Goal: Information Seeking & Learning: Learn about a topic

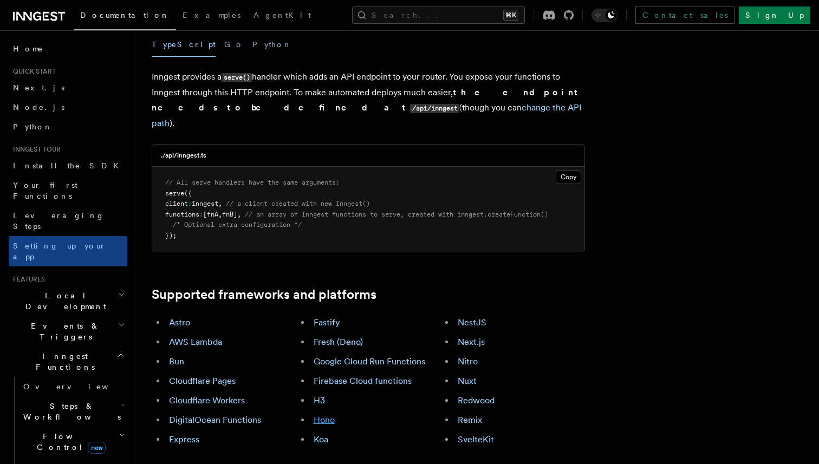
click at [319, 415] on link "Hono" at bounding box center [324, 420] width 21 height 10
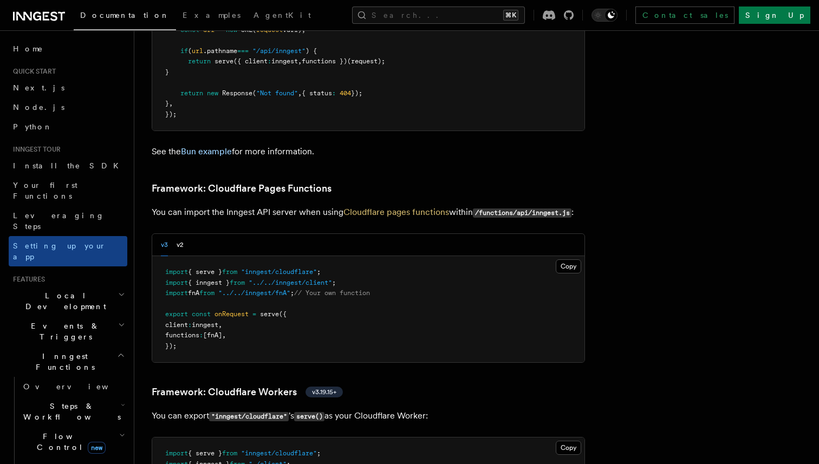
scroll to position [1617, 0]
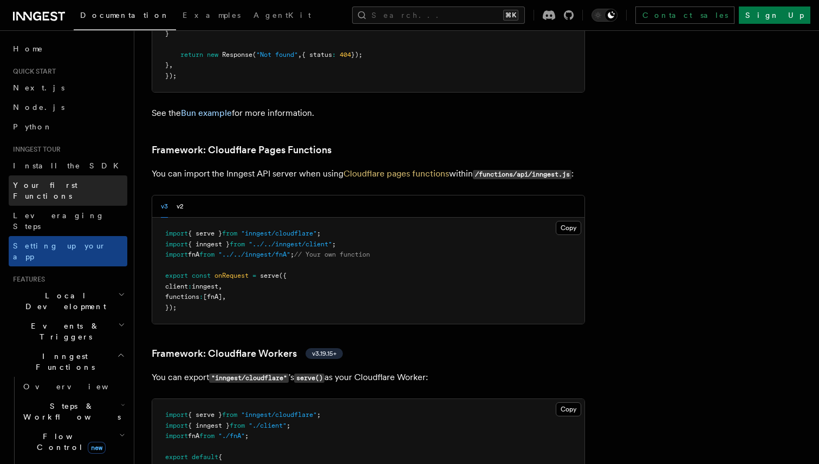
click at [75, 178] on link "Your first Functions" at bounding box center [68, 191] width 119 height 30
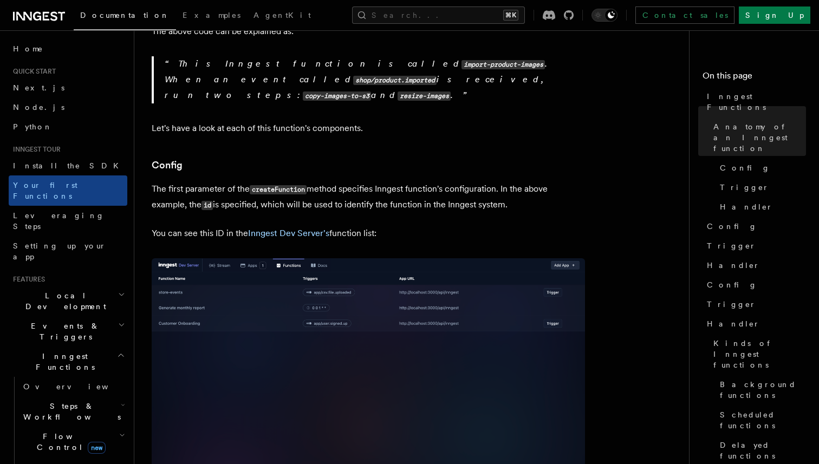
scroll to position [557, 0]
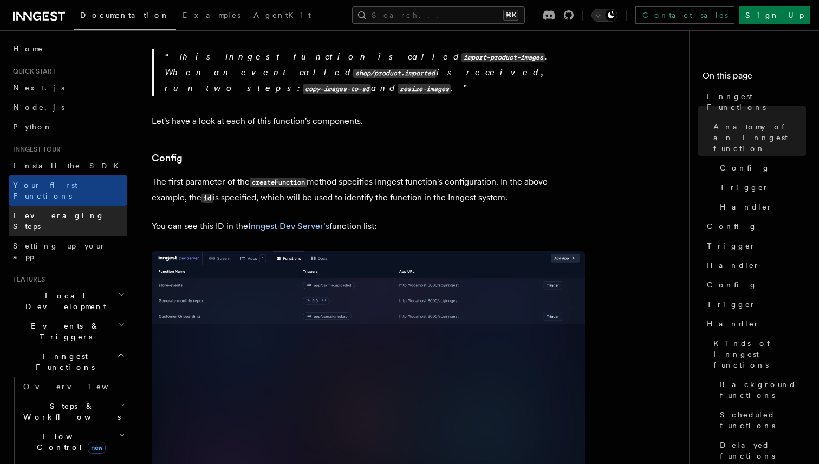
click at [83, 206] on link "Leveraging Steps" at bounding box center [68, 221] width 119 height 30
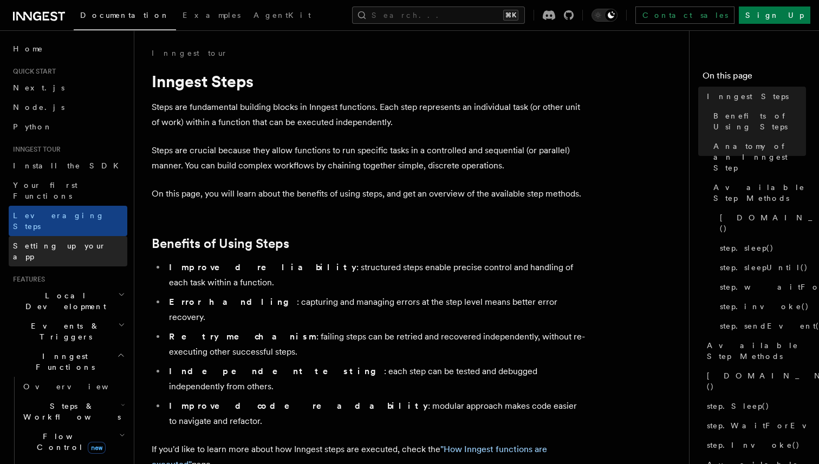
click at [83, 236] on link "Setting up your app" at bounding box center [68, 251] width 119 height 30
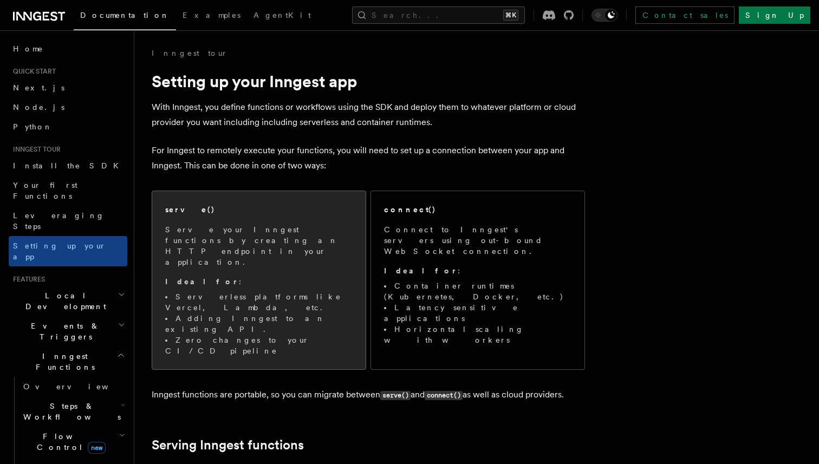
click at [311, 276] on p "Ideal for :" at bounding box center [258, 281] width 187 height 11
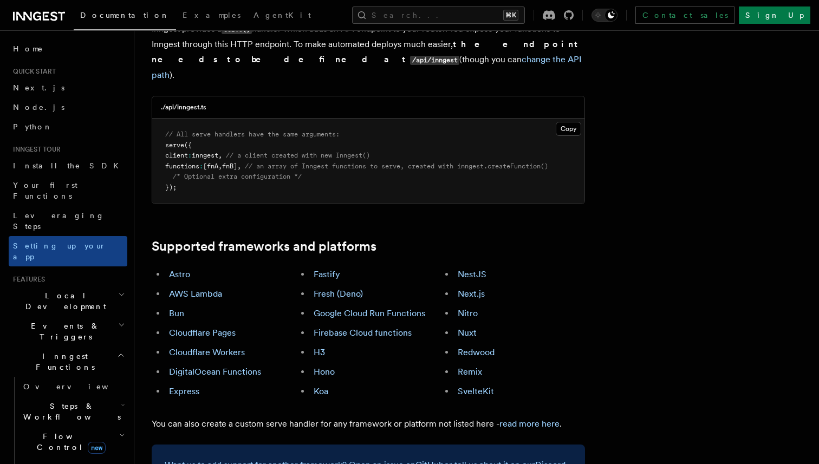
scroll to position [504, 0]
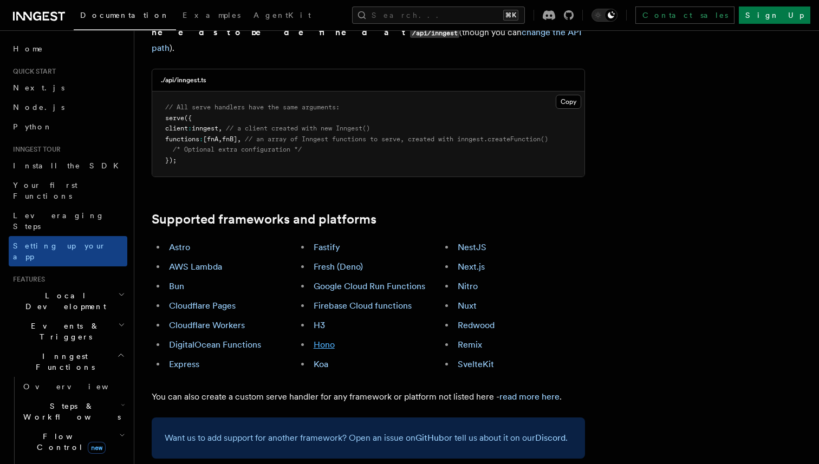
click at [322, 340] on link "Hono" at bounding box center [324, 345] width 21 height 10
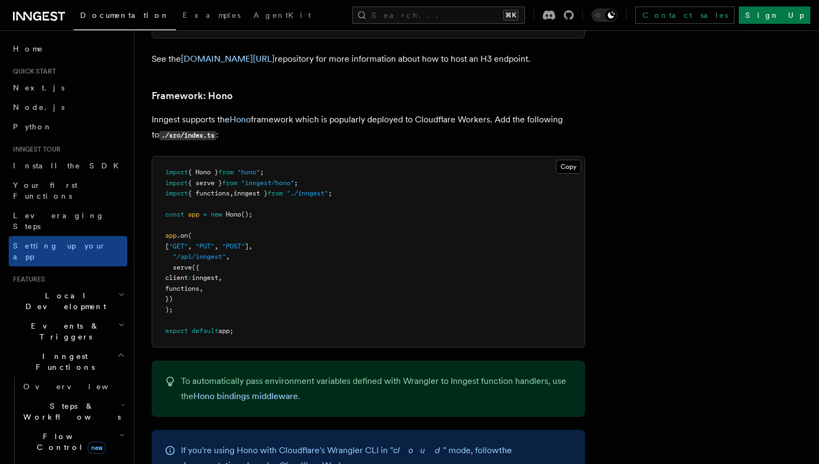
scroll to position [5274, 0]
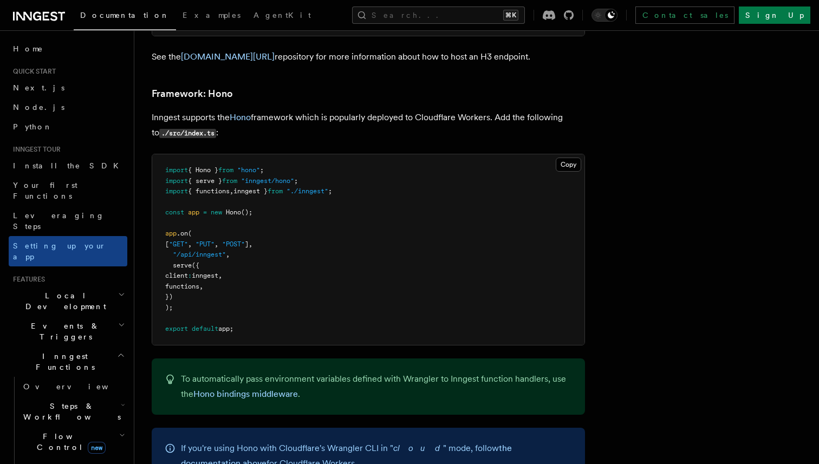
click at [181, 262] on span "serve" at bounding box center [182, 266] width 19 height 8
click at [89, 185] on link "Your first Functions" at bounding box center [68, 191] width 119 height 30
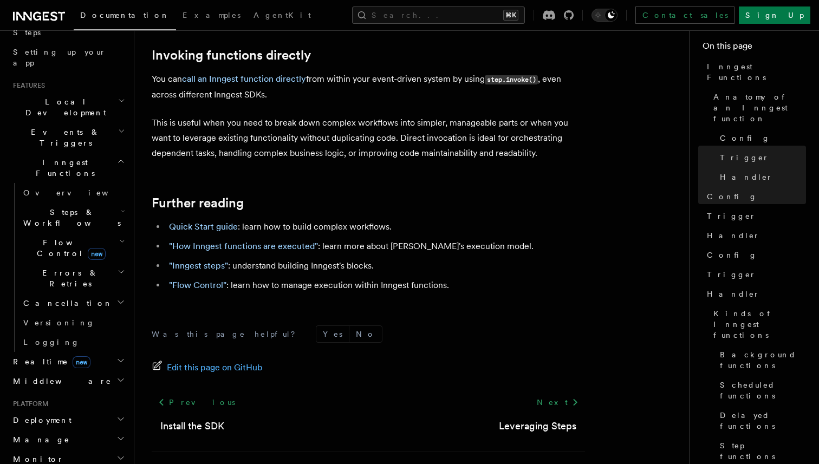
scroll to position [195, 0]
click at [41, 126] on span "Events & Triggers" at bounding box center [63, 137] width 109 height 22
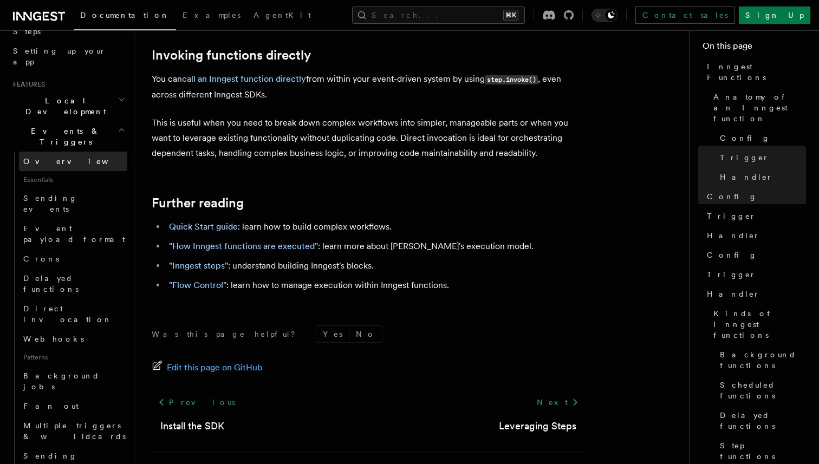
click at [49, 157] on span "Overview" at bounding box center [79, 161] width 112 height 9
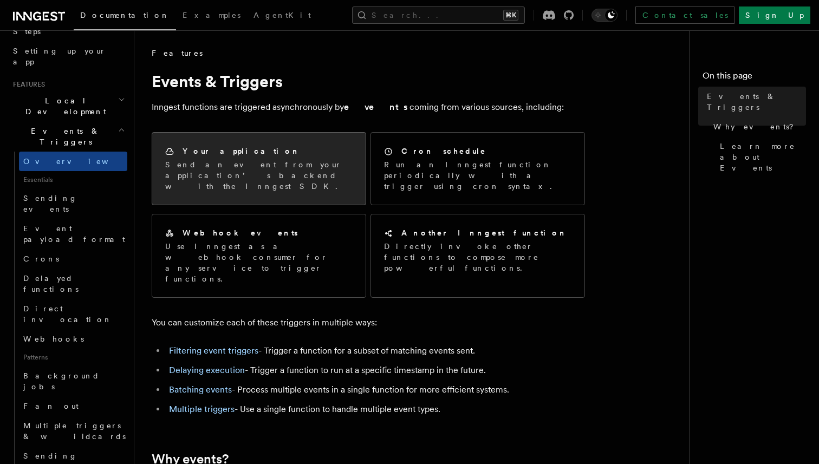
click at [265, 161] on p "Send an event from your application’s backend with the Inngest SDK." at bounding box center [258, 175] width 187 height 33
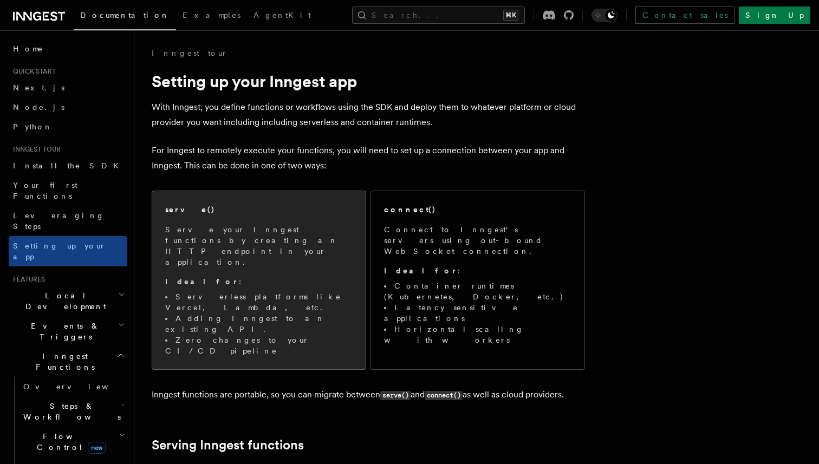
click at [294, 233] on p "Serve your Inngest functions by creating an HTTP endpoint in your application." at bounding box center [258, 245] width 187 height 43
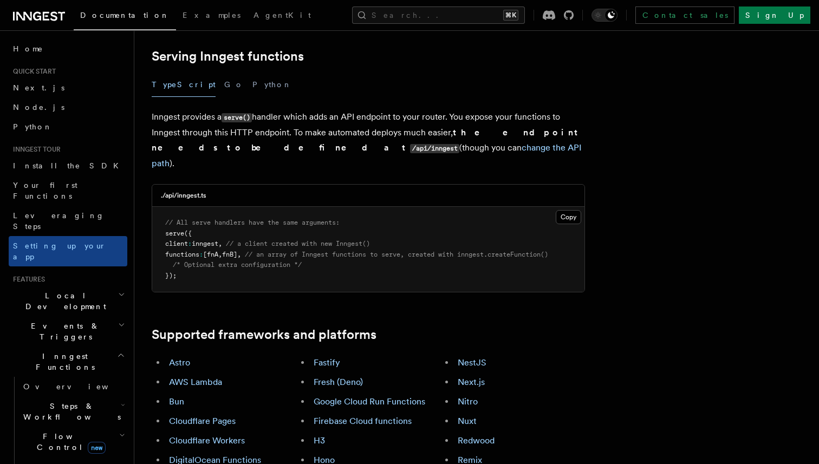
scroll to position [424, 0]
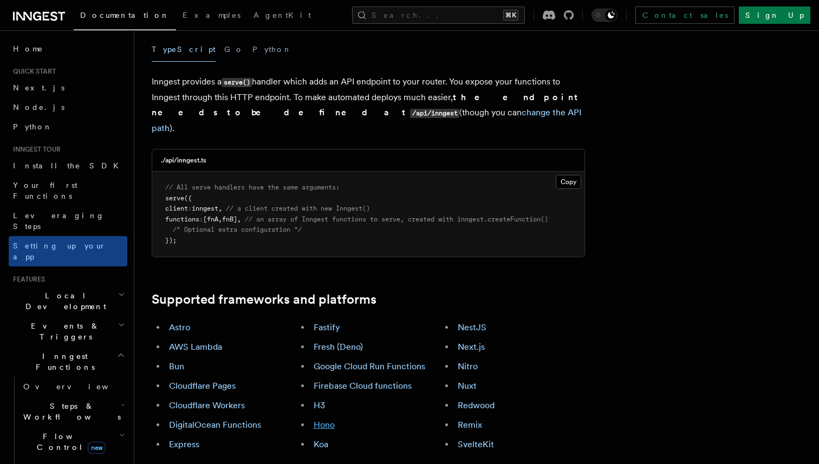
click at [329, 420] on link "Hono" at bounding box center [324, 425] width 21 height 10
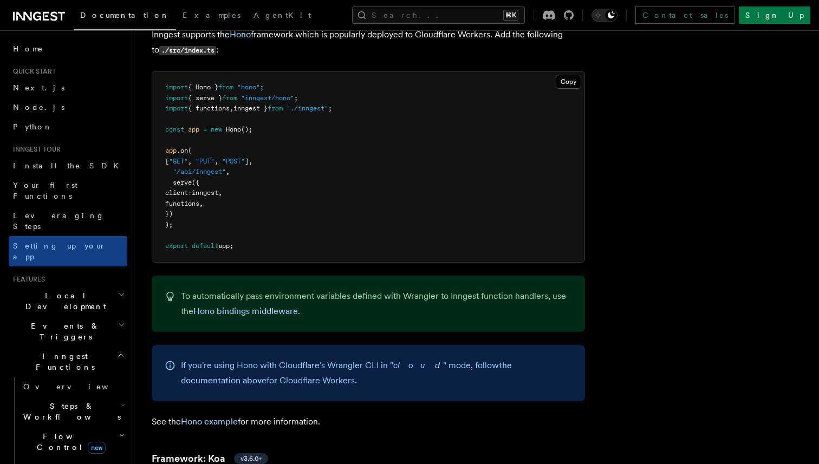
scroll to position [5384, 0]
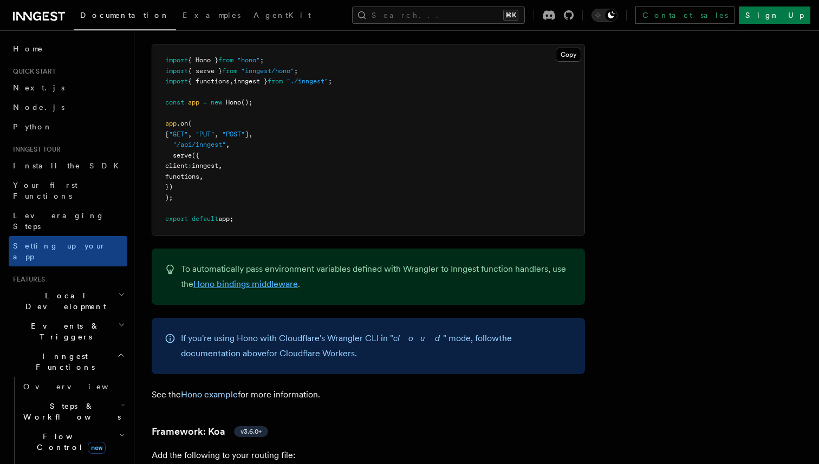
click at [257, 279] on link "Hono bindings middleware" at bounding box center [245, 284] width 105 height 10
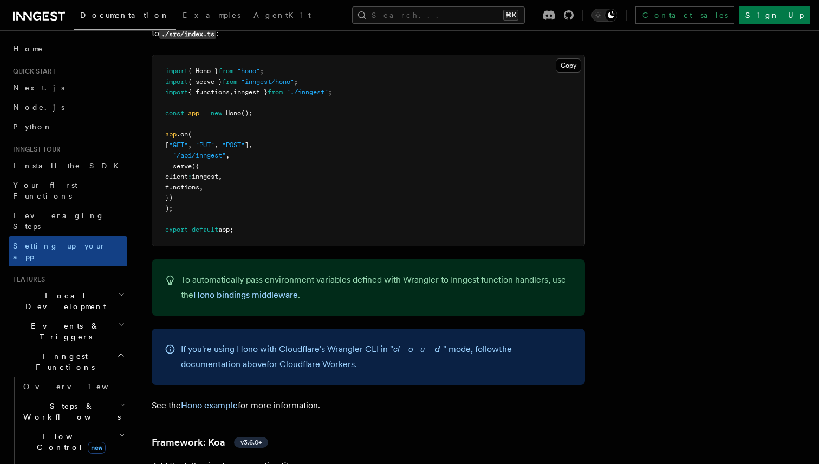
scroll to position [5383, 0]
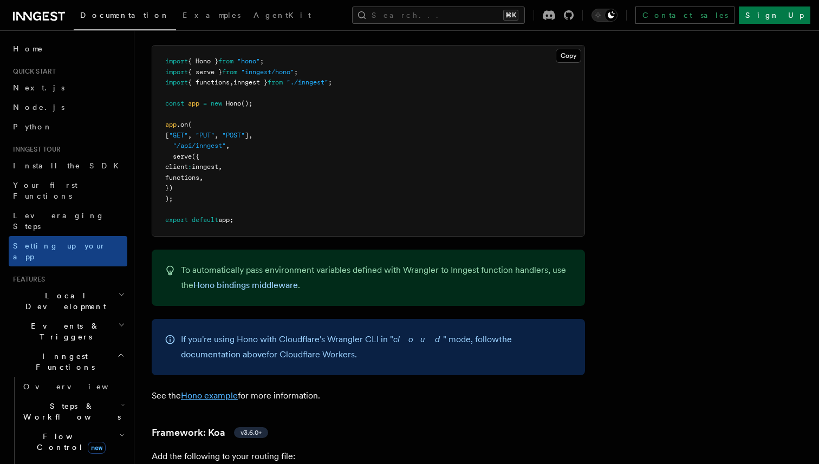
click at [215, 391] on link "Hono example" at bounding box center [209, 396] width 57 height 10
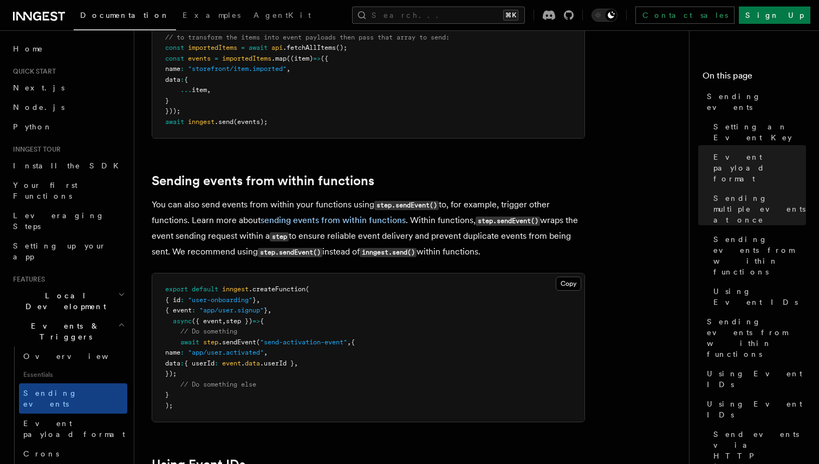
scroll to position [1556, 0]
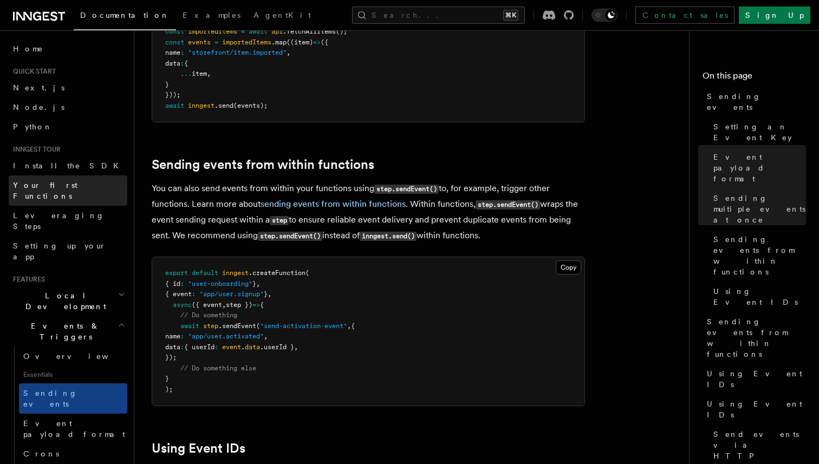
click at [68, 186] on span "Your first Functions" at bounding box center [45, 191] width 64 height 20
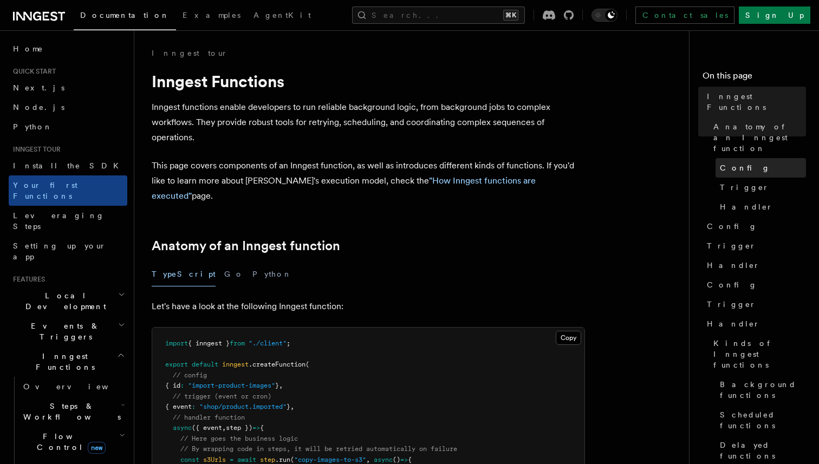
click at [728, 163] on span "Config" at bounding box center [745, 168] width 50 height 11
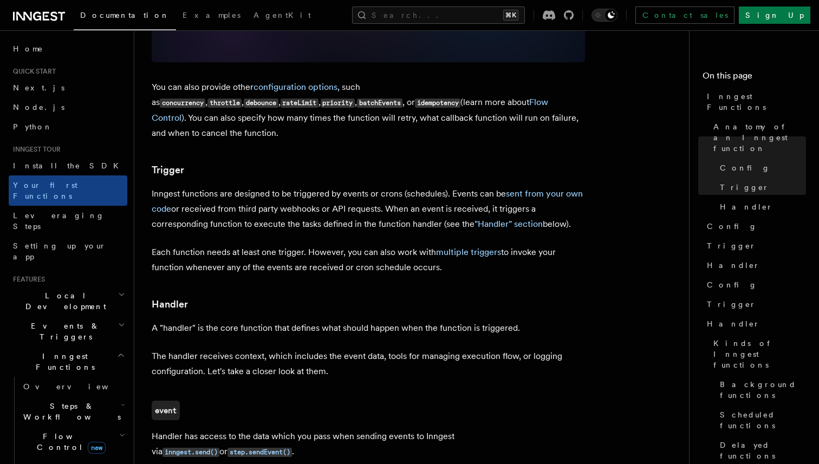
scroll to position [1004, 0]
click at [743, 236] on link "Trigger" at bounding box center [754, 246] width 103 height 20
click at [724, 260] on span "Handler" at bounding box center [733, 265] width 53 height 11
click at [724, 236] on link "Trigger" at bounding box center [754, 246] width 103 height 20
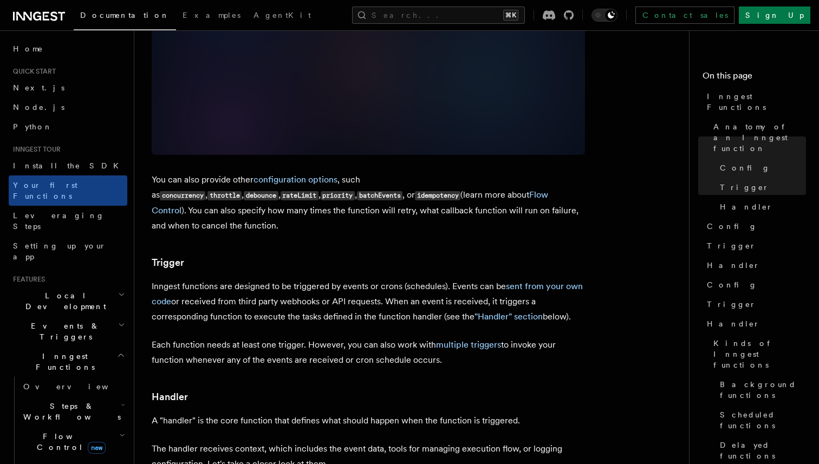
scroll to position [917, 0]
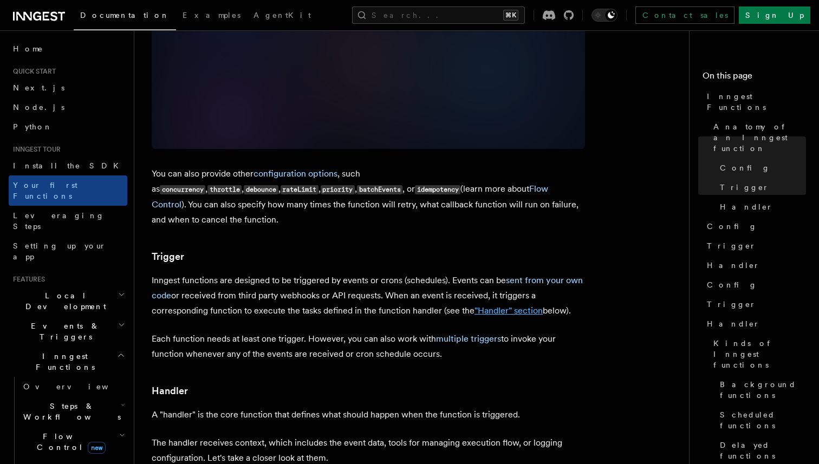
click at [519, 306] on link ""Handler" section" at bounding box center [509, 311] width 68 height 10
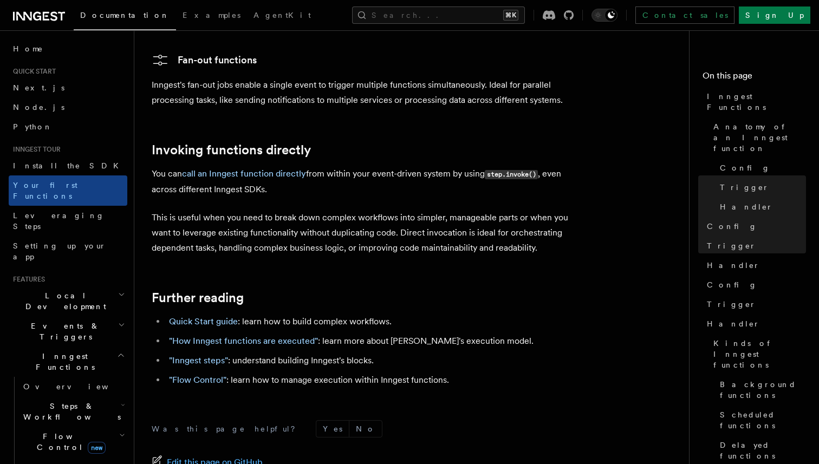
scroll to position [2105, 0]
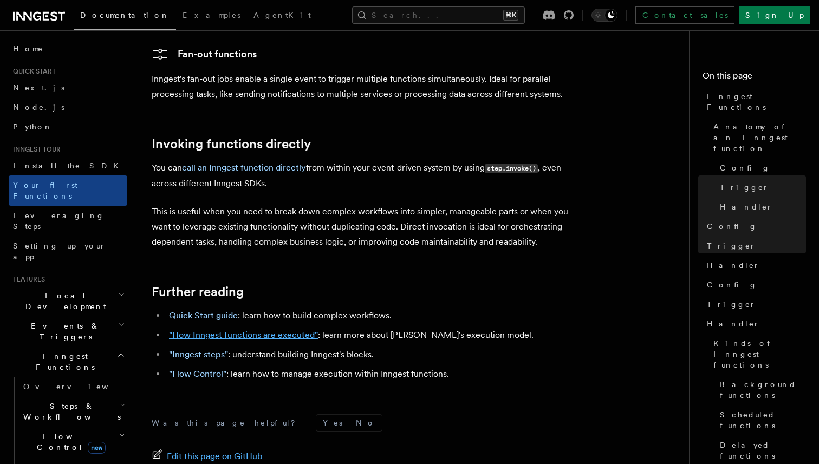
click at [215, 330] on link ""How Inngest functions are executed"" at bounding box center [243, 335] width 149 height 10
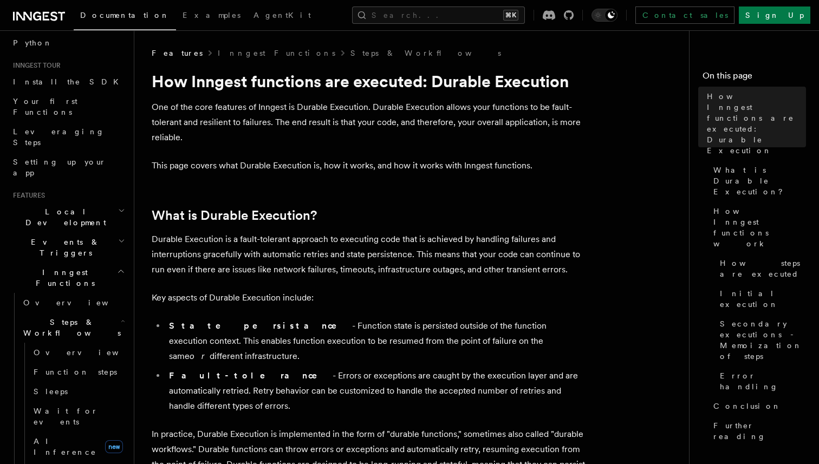
scroll to position [98, 0]
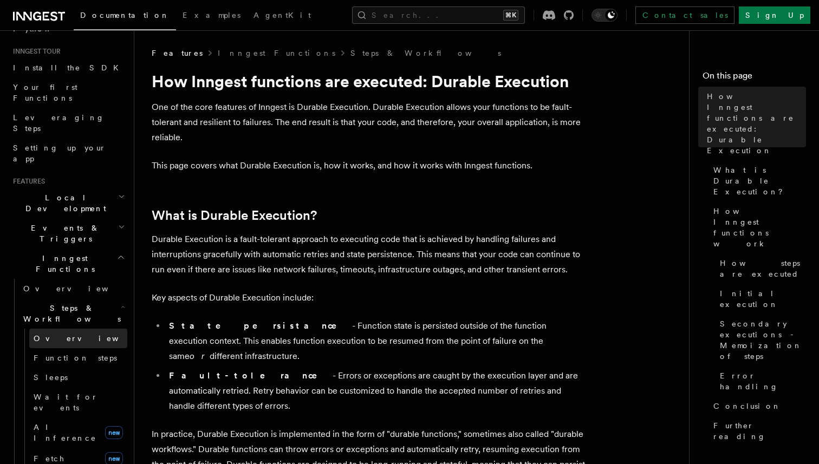
click at [59, 329] on link "Overview" at bounding box center [78, 339] width 98 height 20
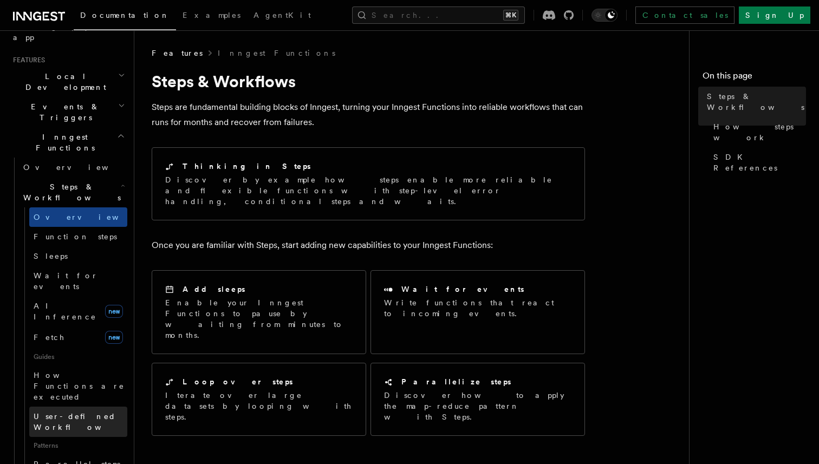
scroll to position [211, 0]
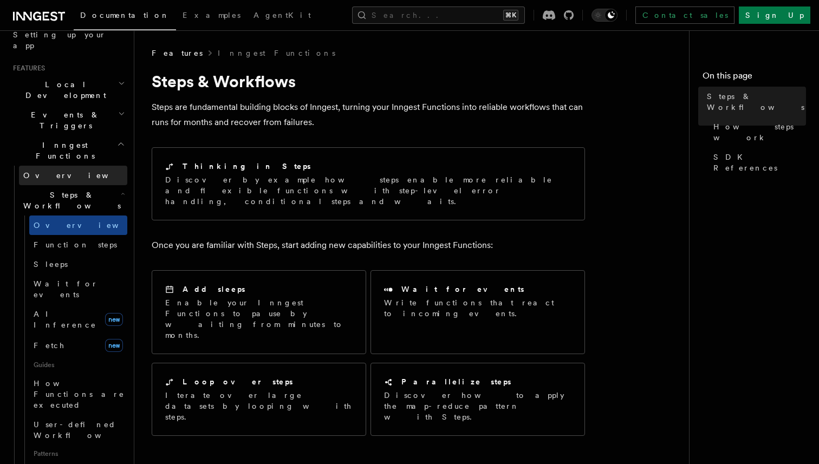
click at [62, 166] on link "Overview" at bounding box center [73, 176] width 108 height 20
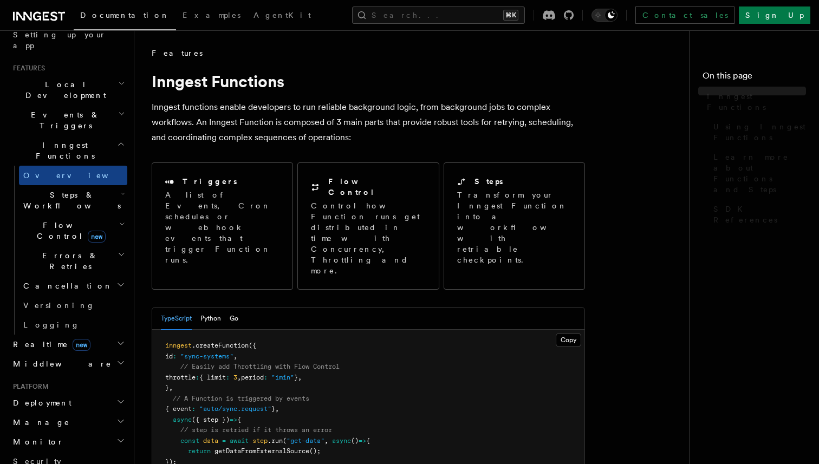
click at [62, 166] on link "Overview" at bounding box center [73, 176] width 108 height 20
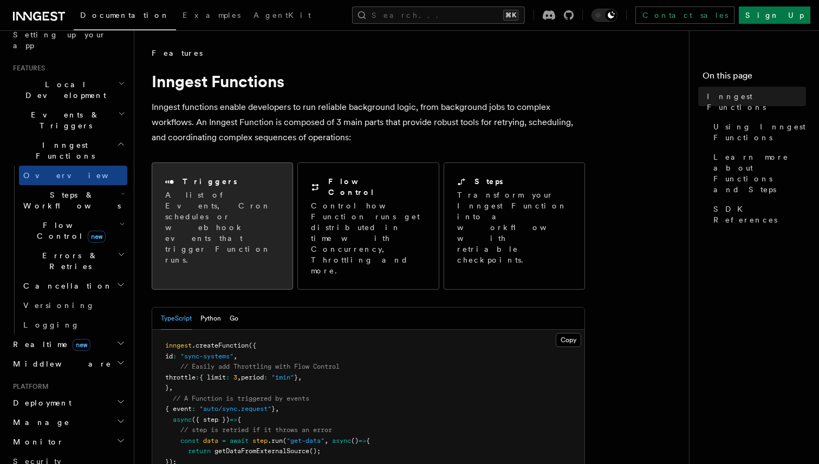
click at [202, 191] on p "A list of Events, Cron schedules or webhook events that trigger Function runs." at bounding box center [222, 228] width 114 height 76
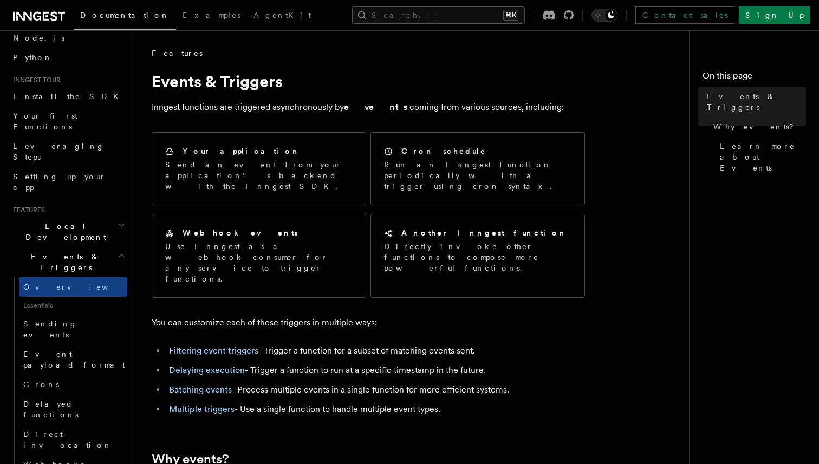
scroll to position [90, 0]
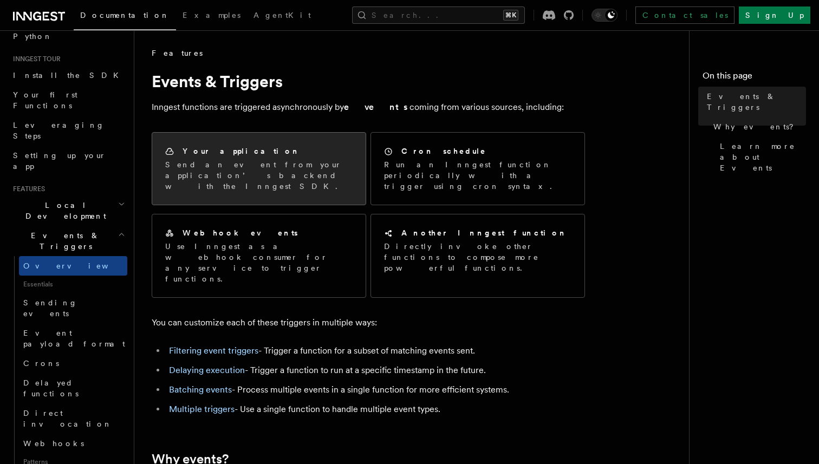
click at [305, 160] on p "Send an event from your application’s backend with the Inngest SDK." at bounding box center [258, 175] width 187 height 33
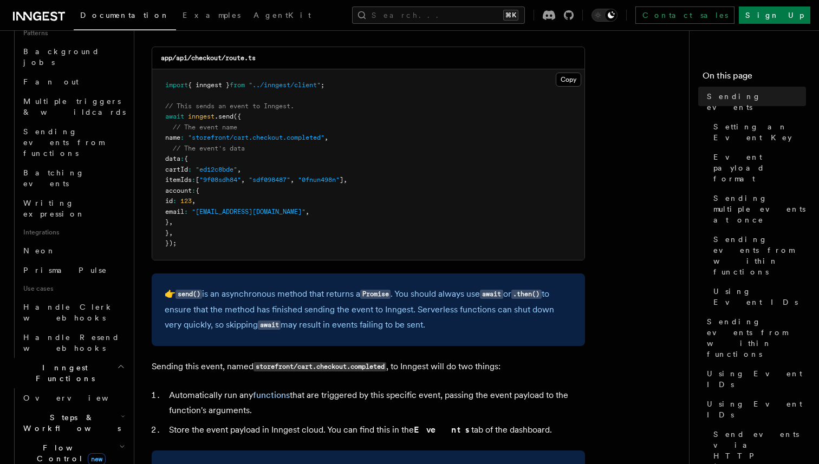
scroll to position [487, 0]
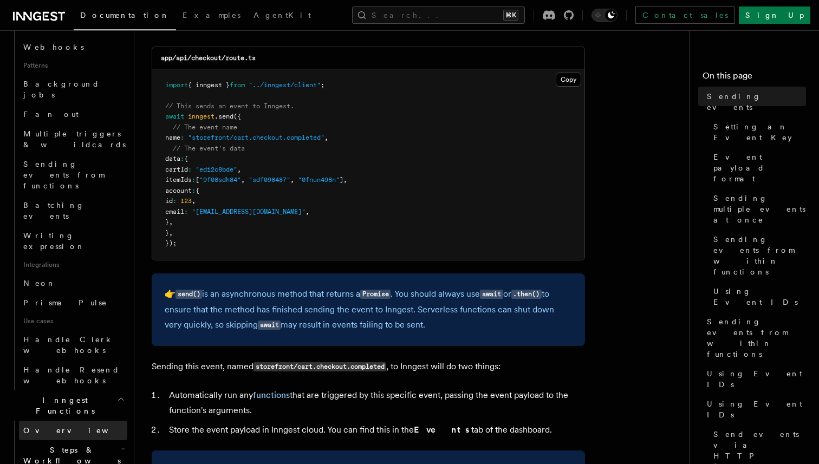
click at [48, 426] on span "Overview" at bounding box center [79, 430] width 112 height 9
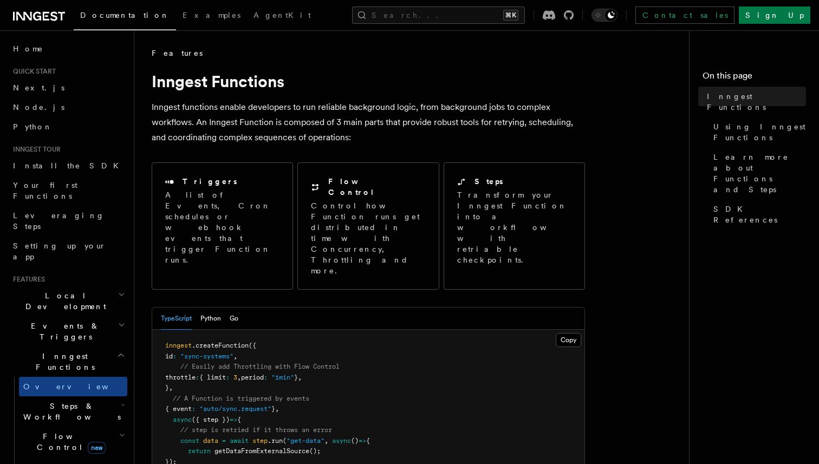
click at [69, 321] on span "Events & Triggers" at bounding box center [63, 332] width 109 height 22
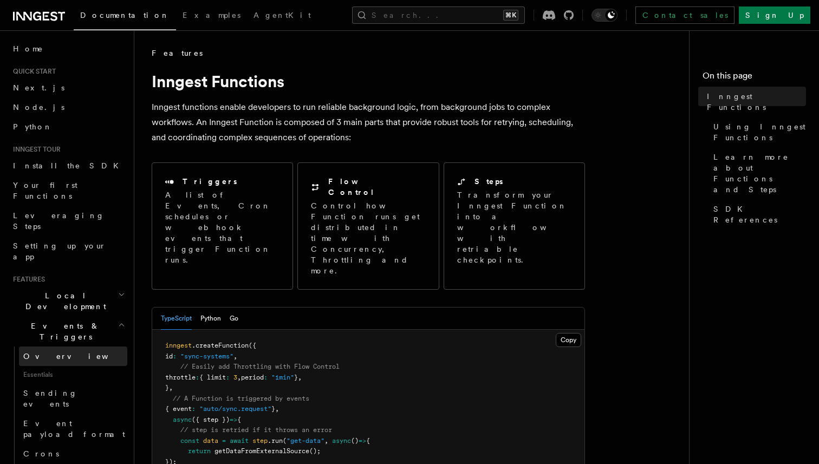
click at [71, 347] on link "Overview" at bounding box center [73, 357] width 108 height 20
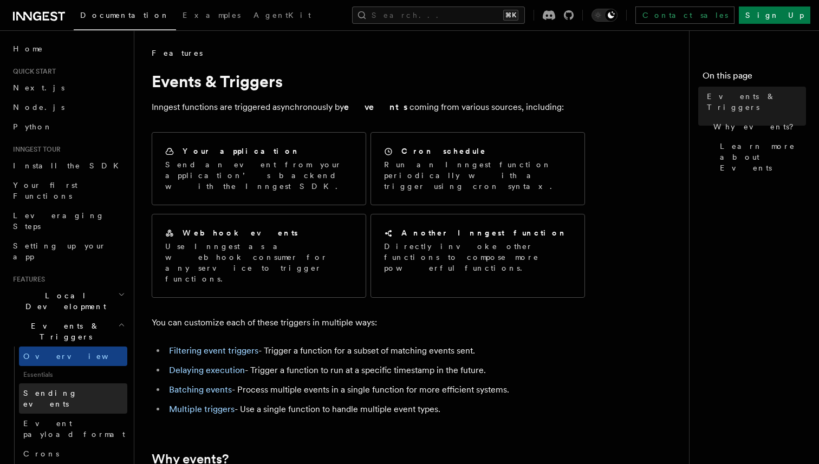
click at [67, 389] on span "Sending events" at bounding box center [50, 399] width 54 height 20
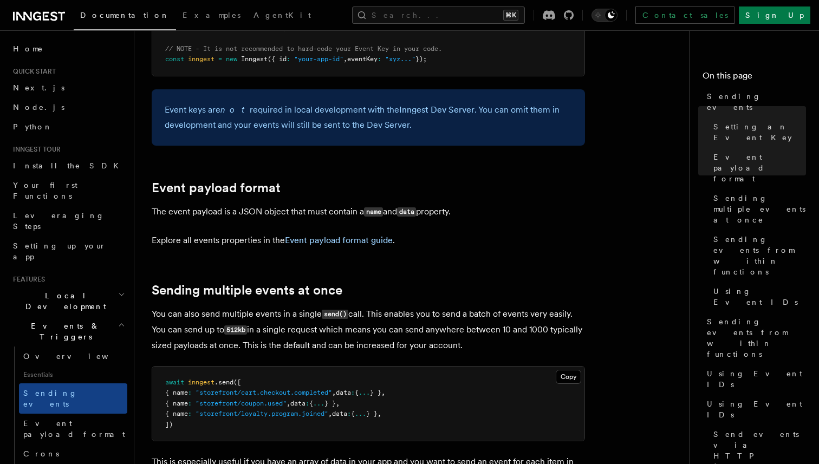
scroll to position [1055, 0]
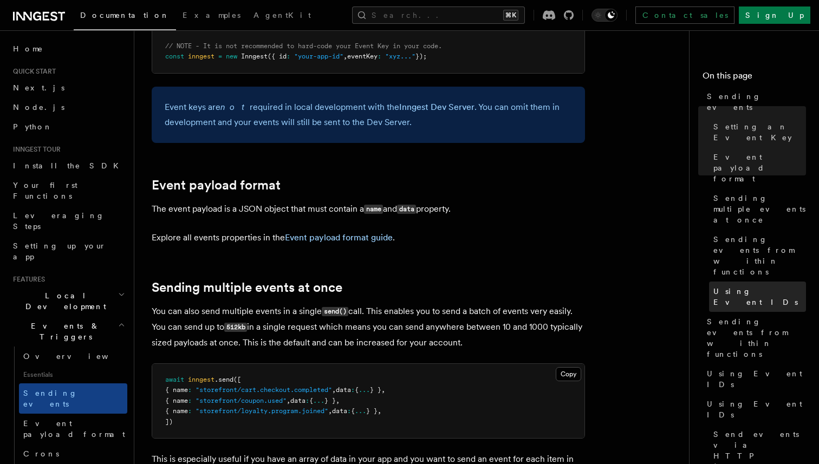
click at [754, 286] on span "Using Event IDs" at bounding box center [759, 297] width 93 height 22
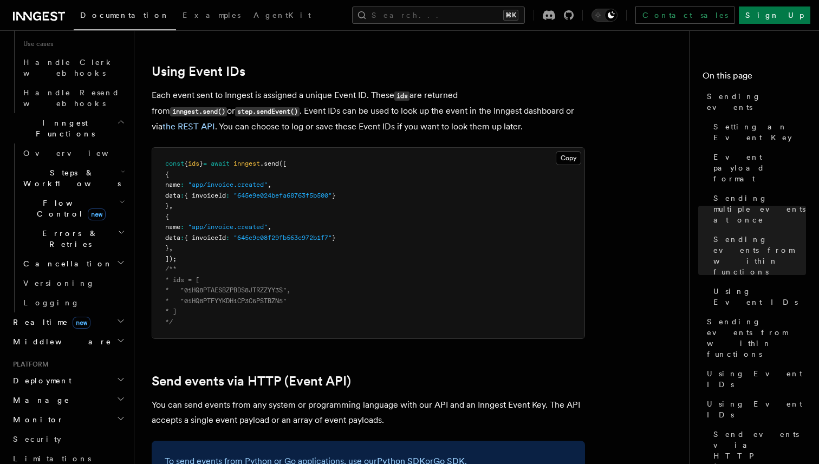
scroll to position [803, 0]
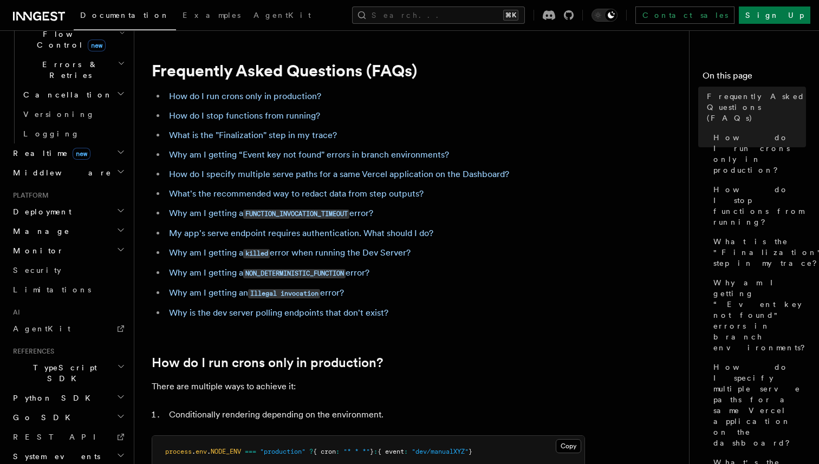
click at [454, 126] on ul "How do I run crons only in production? How do I stop functions from running? Wh…" at bounding box center [368, 205] width 433 height 232
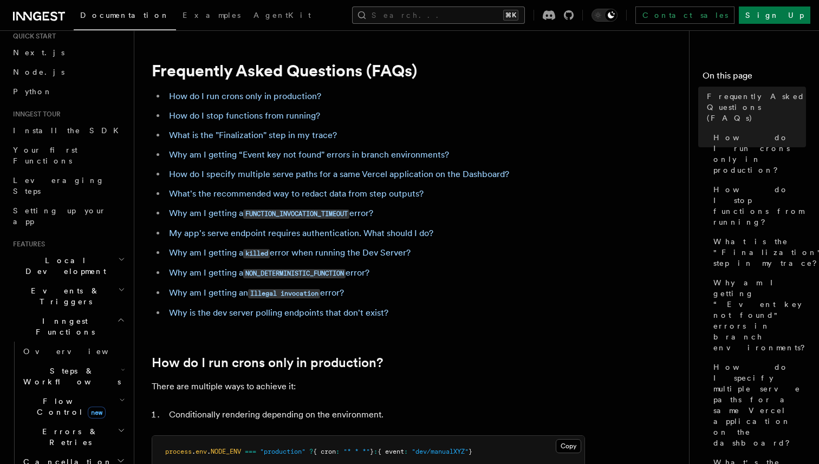
click at [457, 13] on button "Search... ⌘K" at bounding box center [438, 15] width 173 height 17
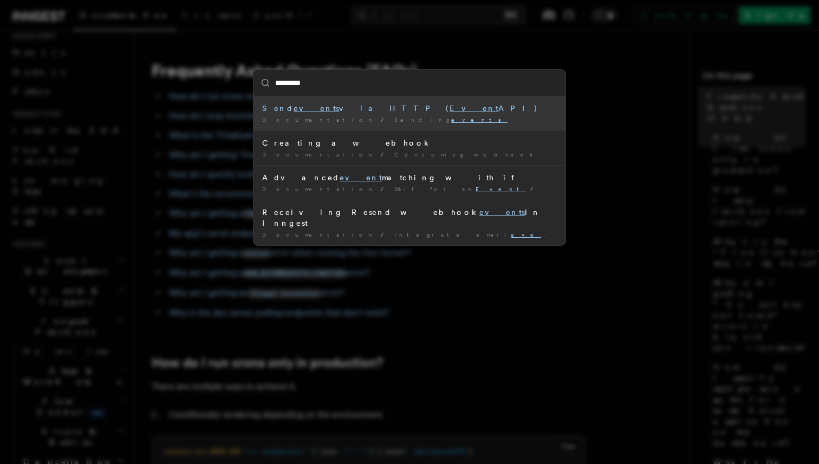
type input "**********"
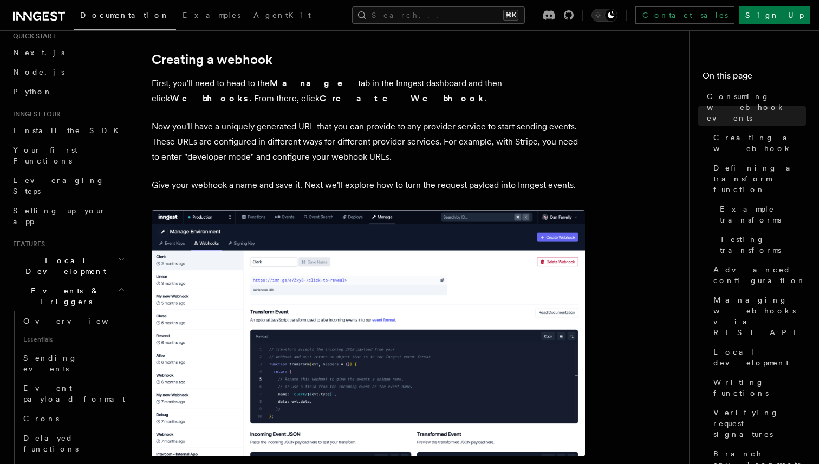
scroll to position [319, 0]
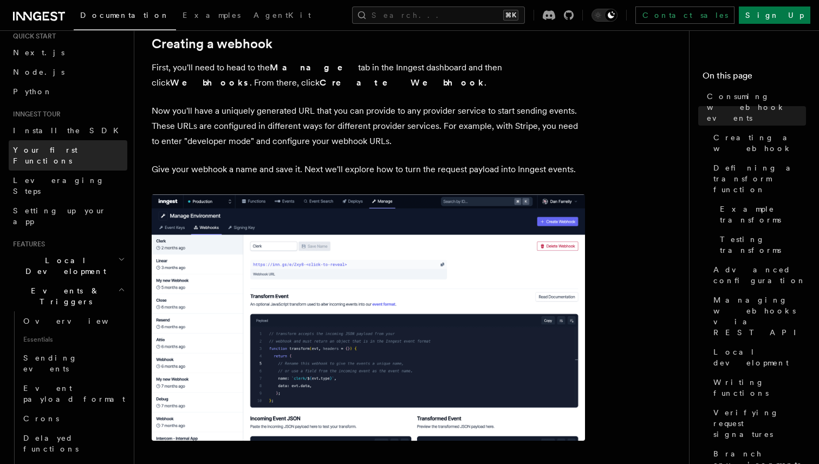
click at [67, 157] on link "Your first Functions" at bounding box center [68, 155] width 119 height 30
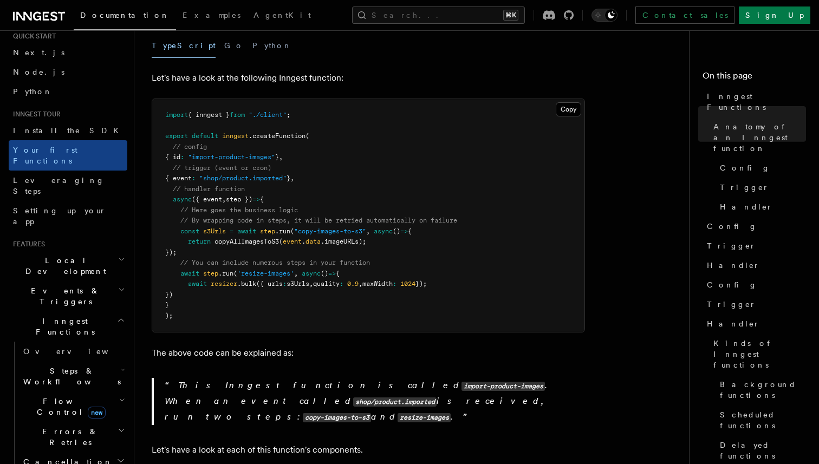
scroll to position [245, 0]
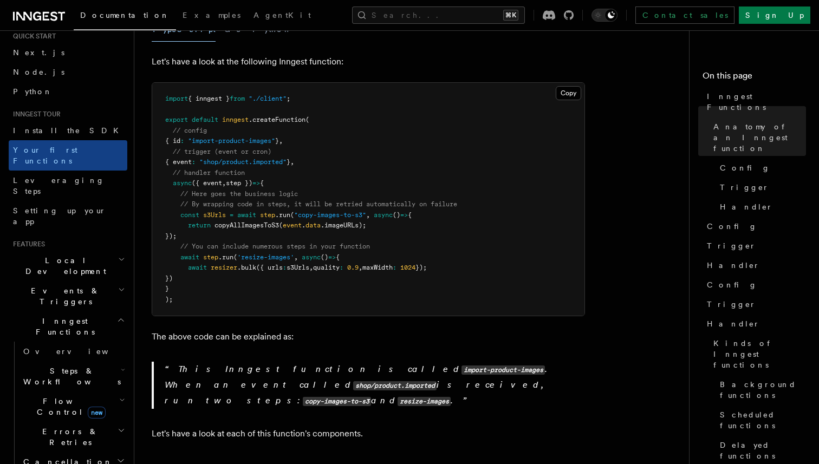
click at [219, 179] on span "({ event" at bounding box center [207, 183] width 30 height 8
copy span "event"
click at [271, 283] on pre "import { inngest } from "./client" ; export default inngest .createFunction ( /…" at bounding box center [368, 199] width 432 height 233
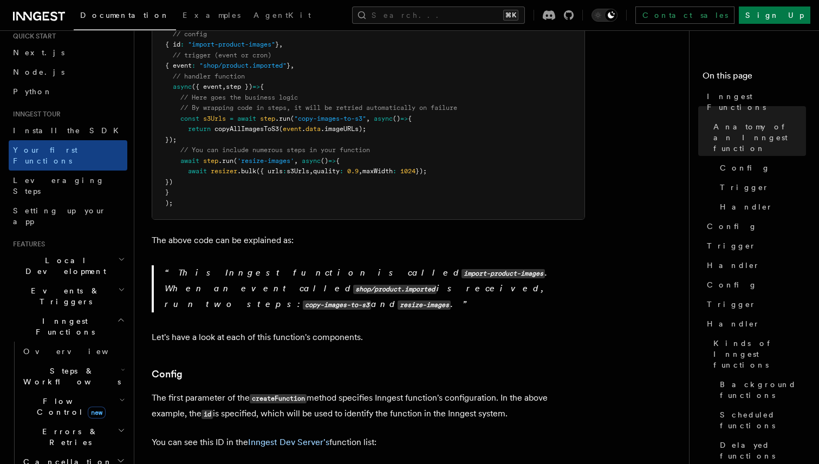
click at [454, 330] on p "Let's have a look at each of this function's components." at bounding box center [368, 337] width 433 height 15
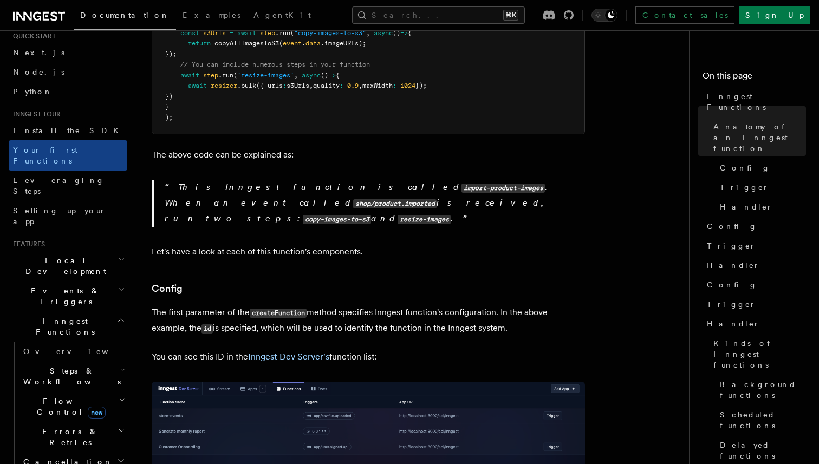
scroll to position [501, 0]
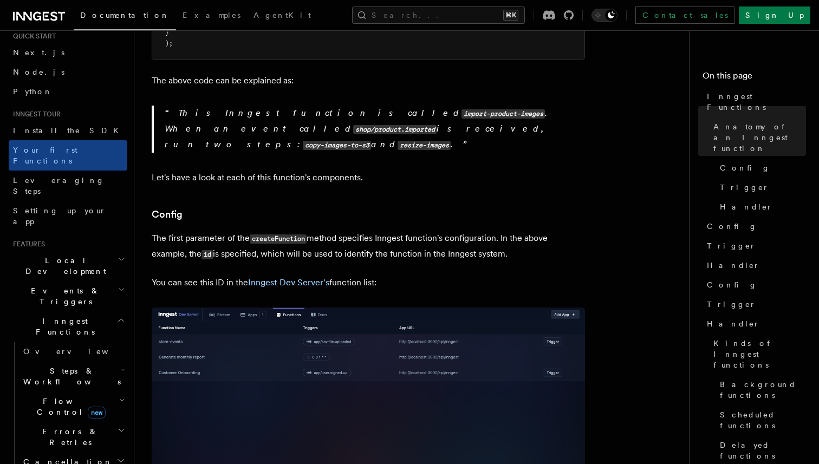
click at [82, 281] on h2 "Events & Triggers" at bounding box center [68, 296] width 119 height 30
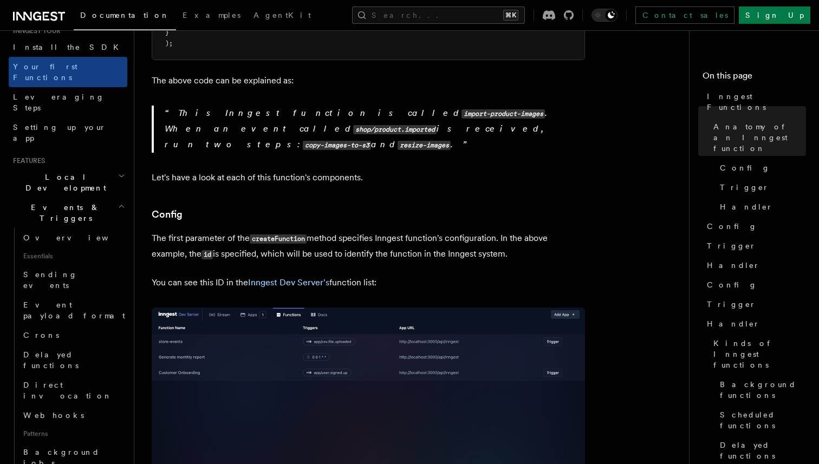
scroll to position [125, 0]
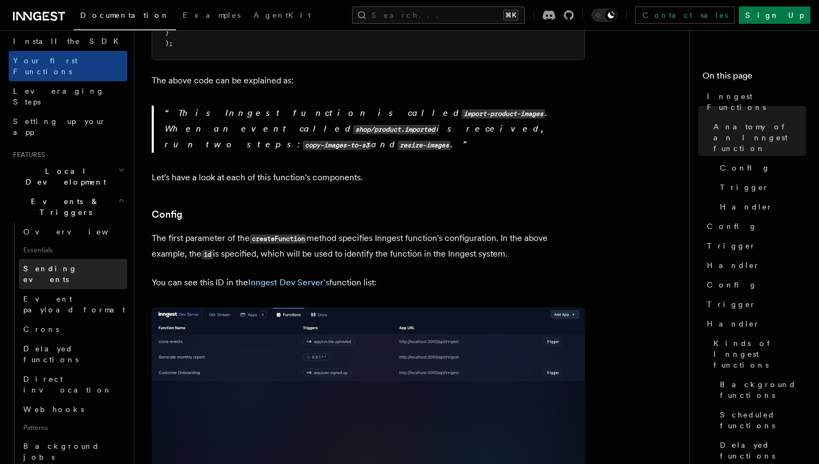
click at [68, 264] on span "Sending events" at bounding box center [50, 274] width 54 height 20
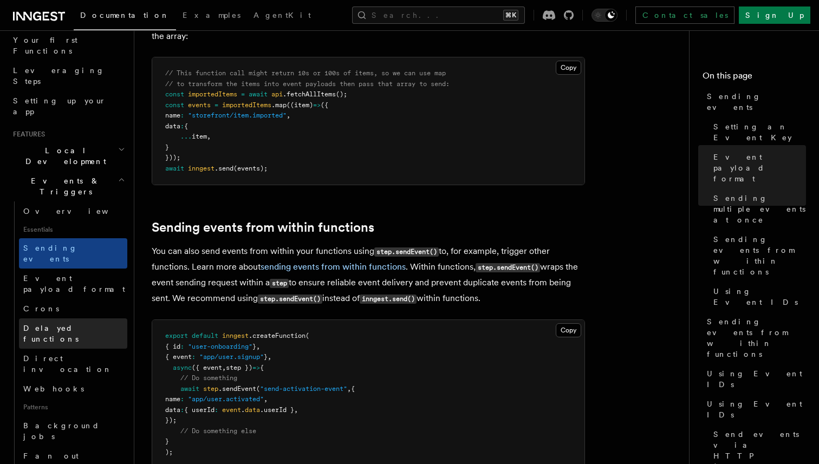
scroll to position [146, 0]
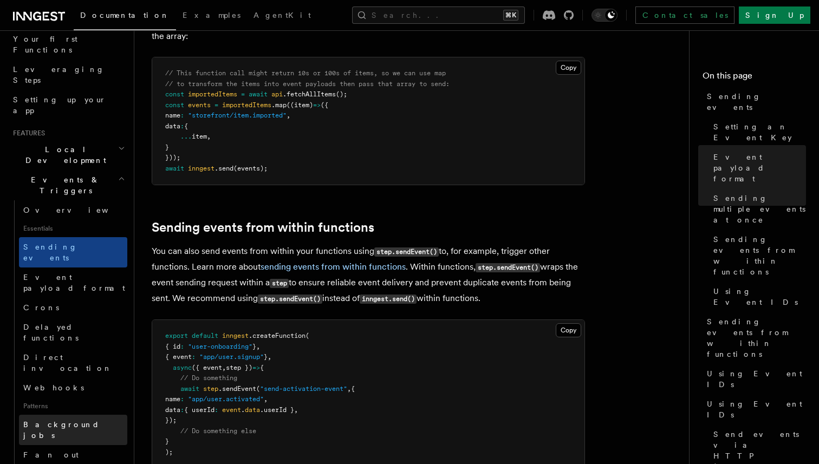
click at [79, 420] on span "Background jobs" at bounding box center [61, 430] width 76 height 20
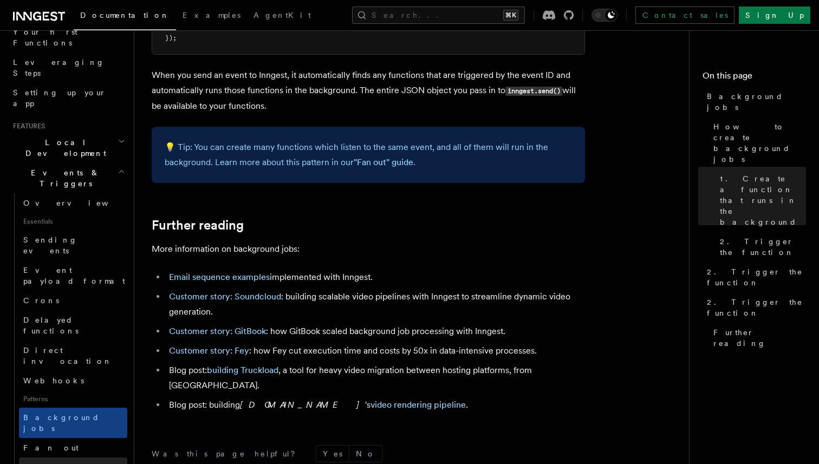
scroll to position [148, 0]
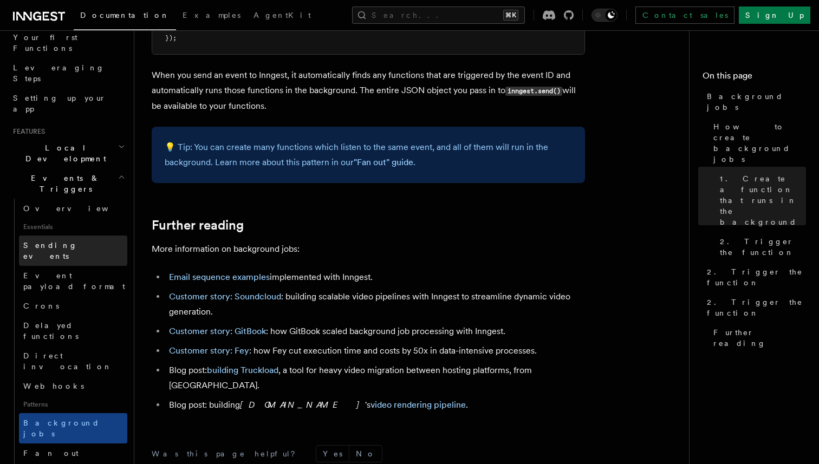
click at [76, 236] on link "Sending events" at bounding box center [73, 251] width 108 height 30
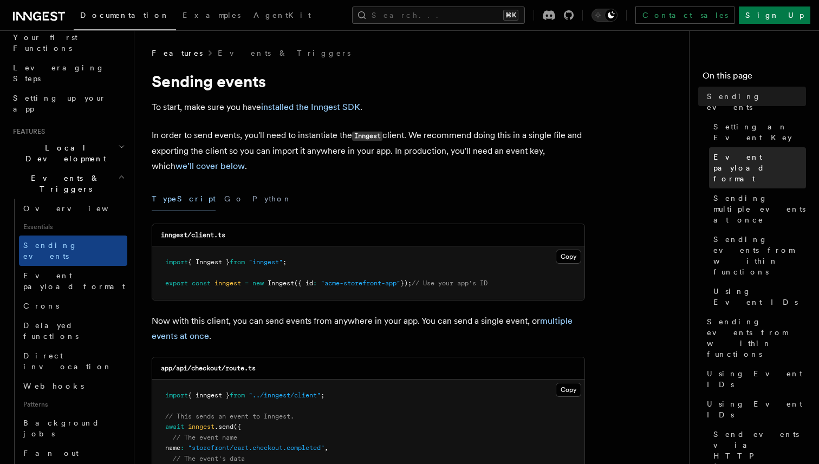
click at [737, 152] on span "Event payload format" at bounding box center [759, 168] width 93 height 33
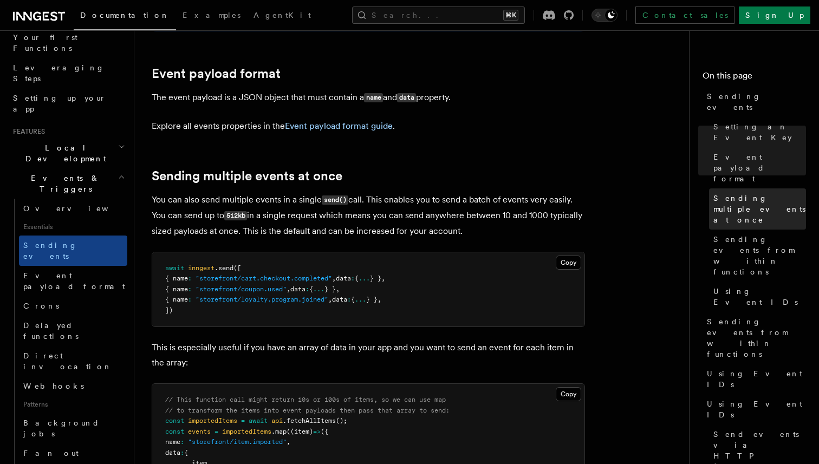
click at [734, 193] on span "Sending multiple events at once" at bounding box center [759, 209] width 93 height 33
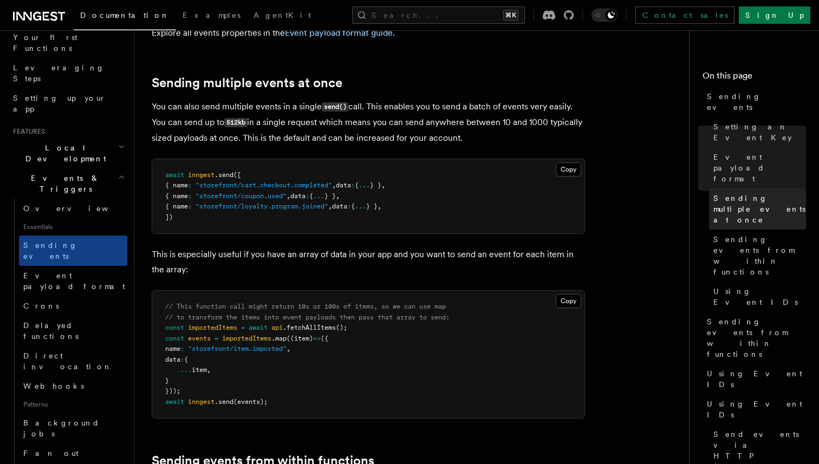
scroll to position [1270, 0]
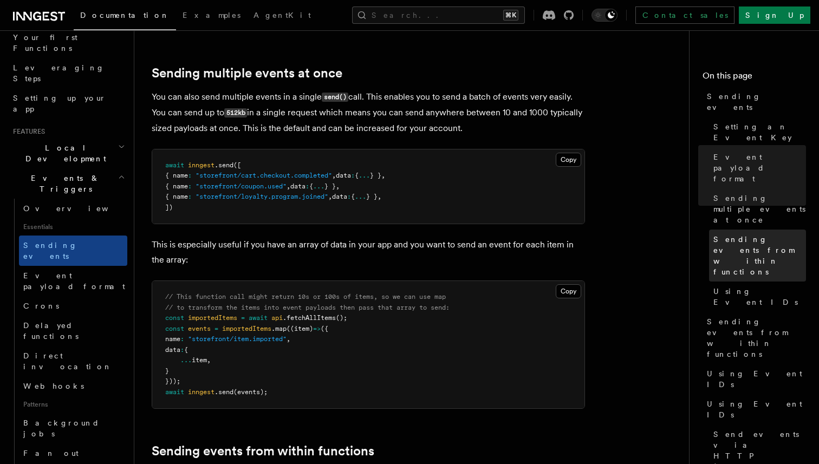
click at [737, 234] on span "Sending events from within functions" at bounding box center [759, 255] width 93 height 43
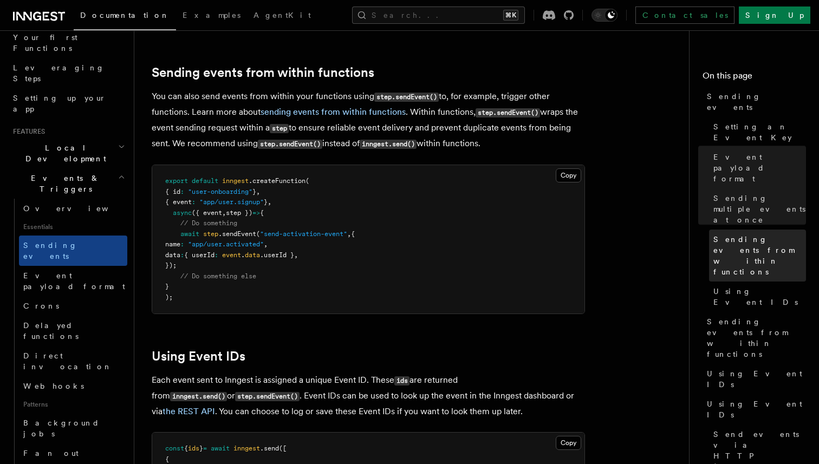
scroll to position [1648, 0]
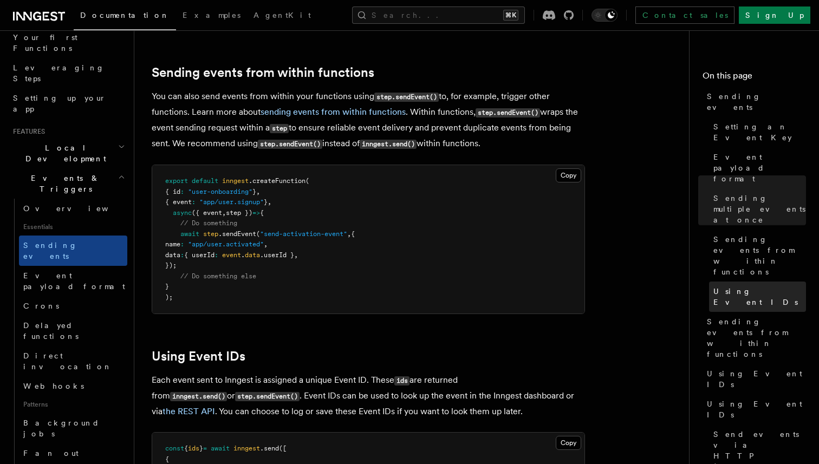
click at [738, 286] on span "Using Event IDs" at bounding box center [759, 297] width 93 height 22
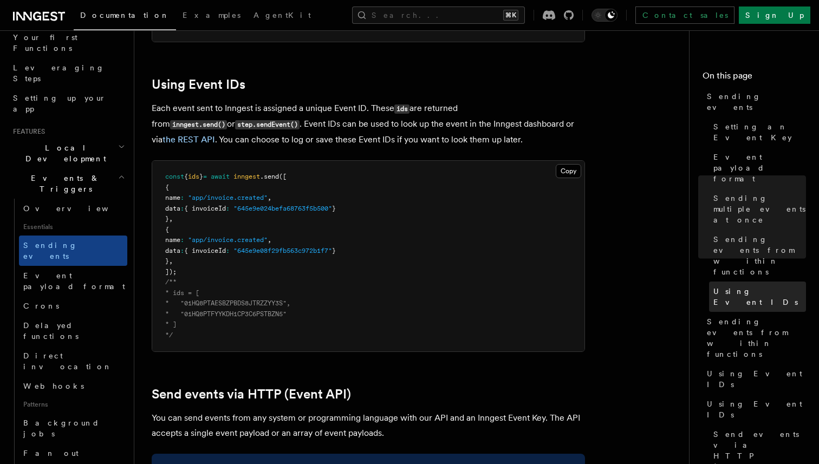
scroll to position [1933, 0]
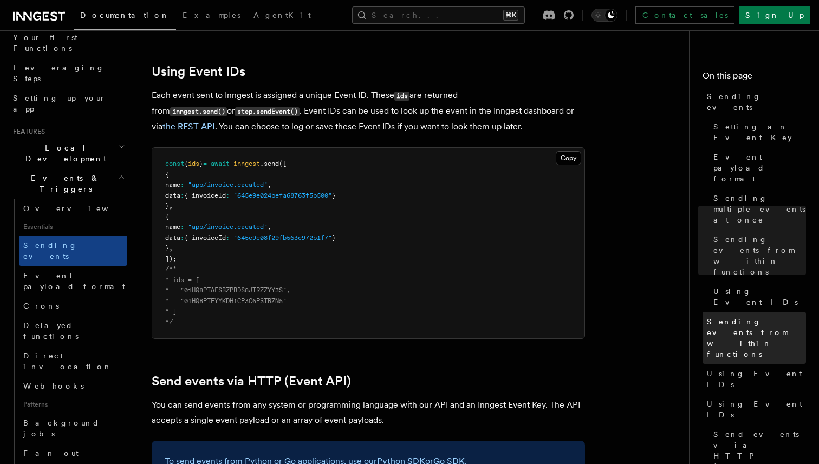
click at [740, 316] on span "Sending events from within functions" at bounding box center [756, 337] width 99 height 43
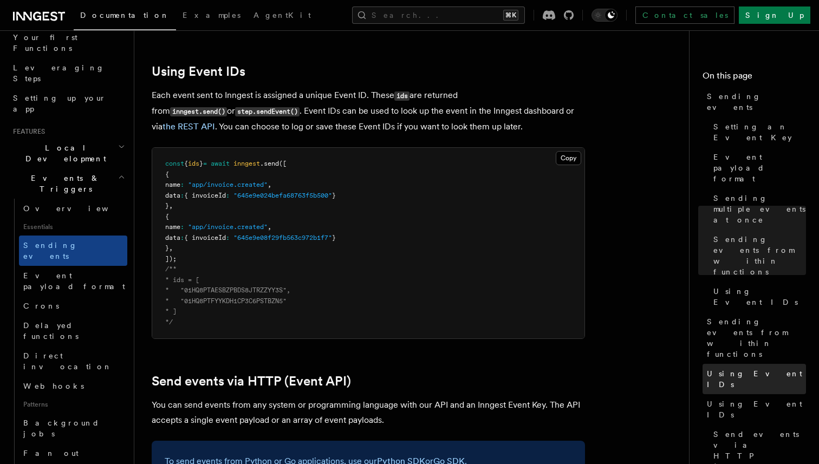
click at [744, 364] on link "Using Event IDs" at bounding box center [754, 379] width 103 height 30
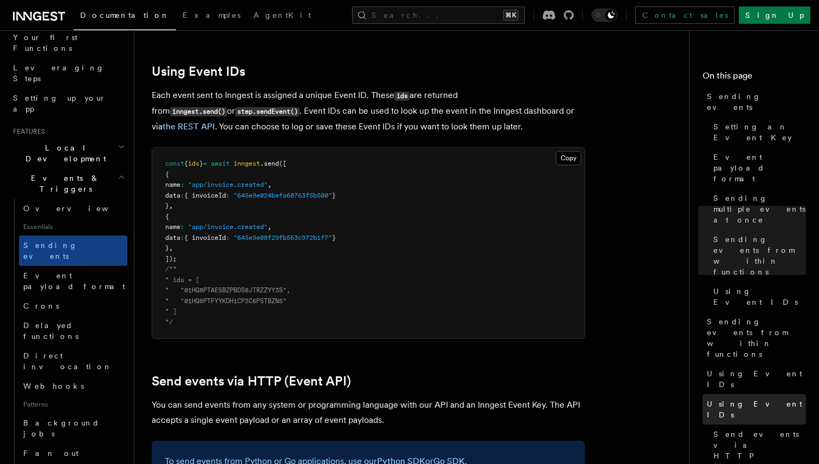
click at [745, 399] on span "Using Event IDs" at bounding box center [756, 410] width 99 height 22
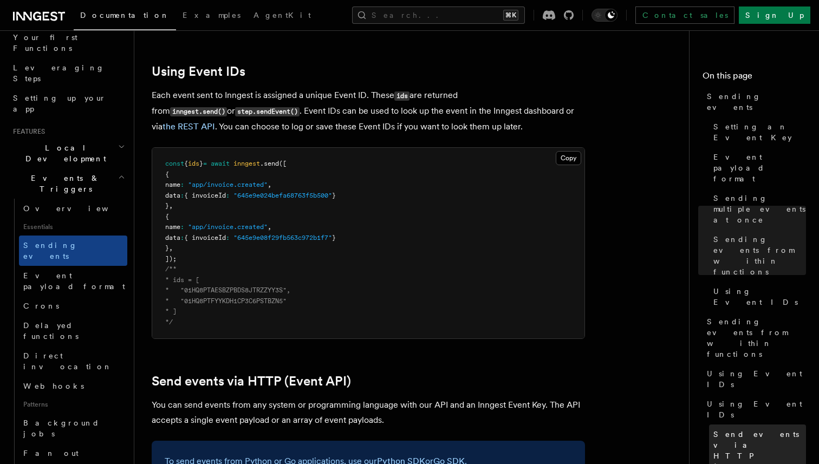
click at [745, 429] on span "Send events via HTTP (Event API)" at bounding box center [759, 456] width 93 height 54
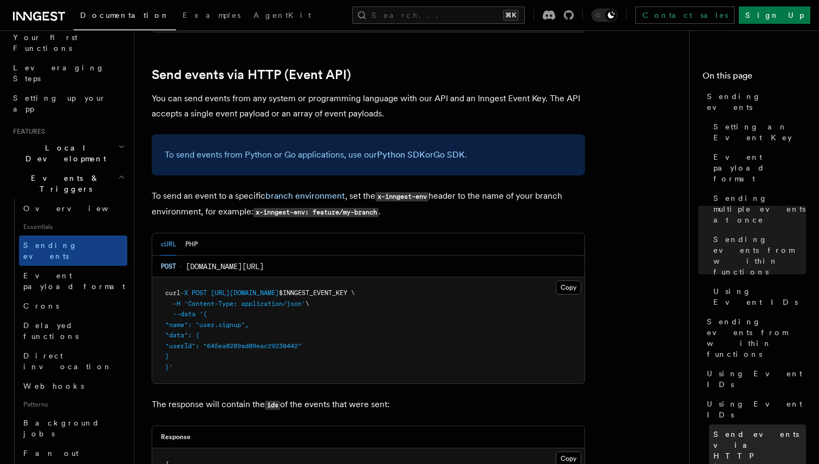
scroll to position [2244, 0]
